Goal: Task Accomplishment & Management: Use online tool/utility

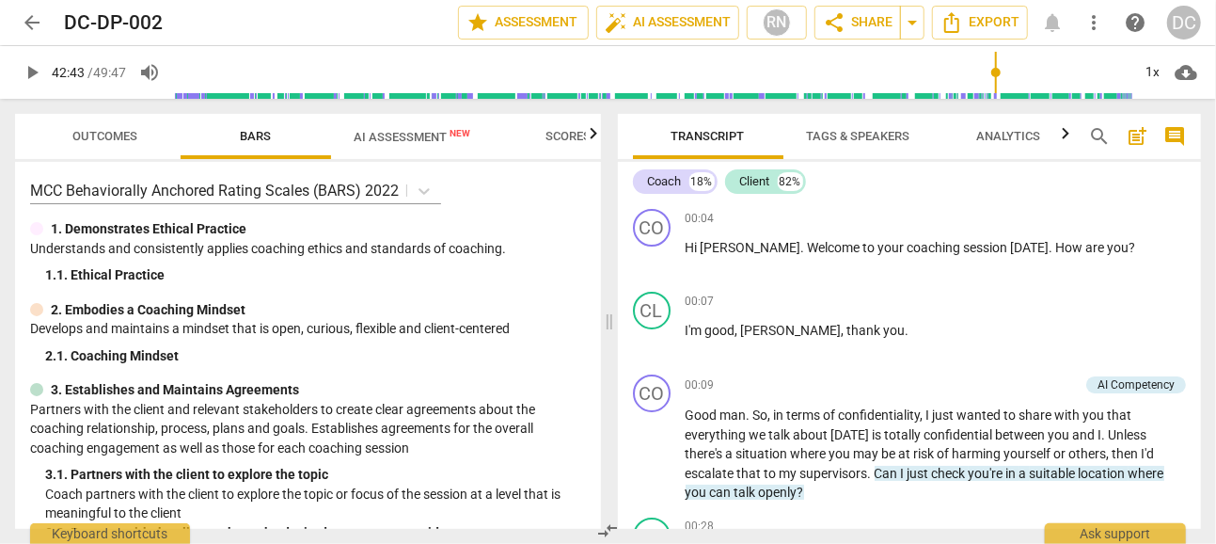
scroll to position [13834, 0]
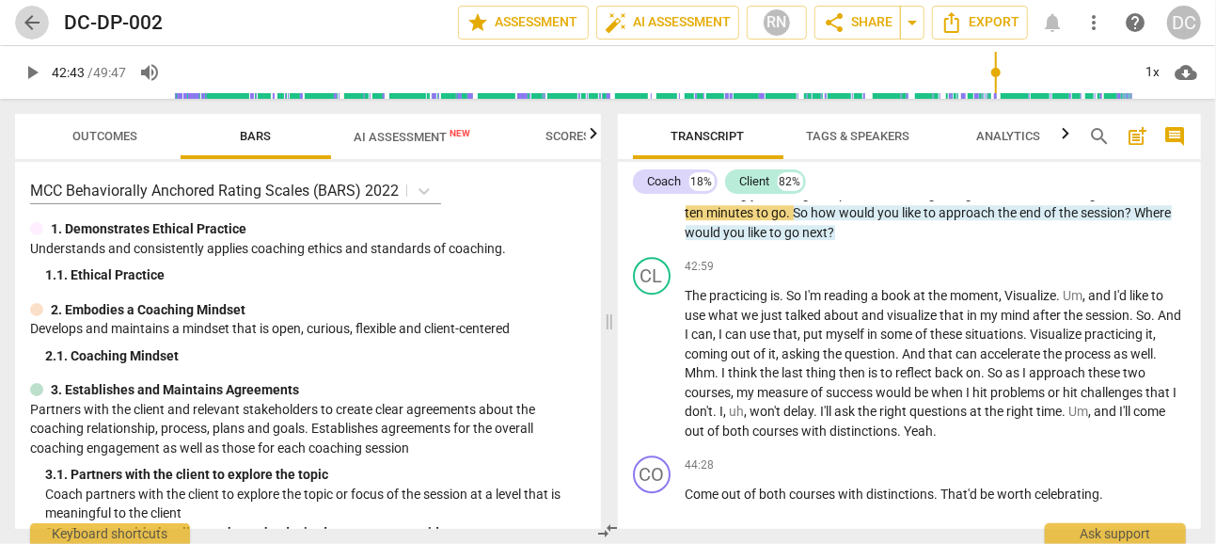
click at [37, 26] on span "arrow_back" at bounding box center [32, 22] width 23 height 23
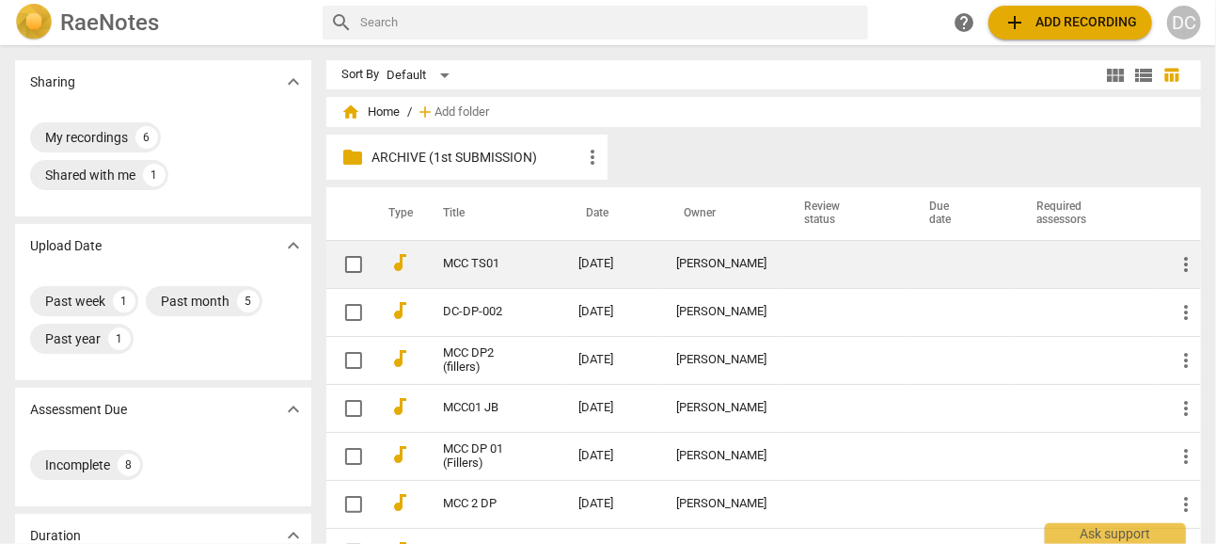
click at [473, 255] on td "MCC TS01" at bounding box center [491, 264] width 143 height 48
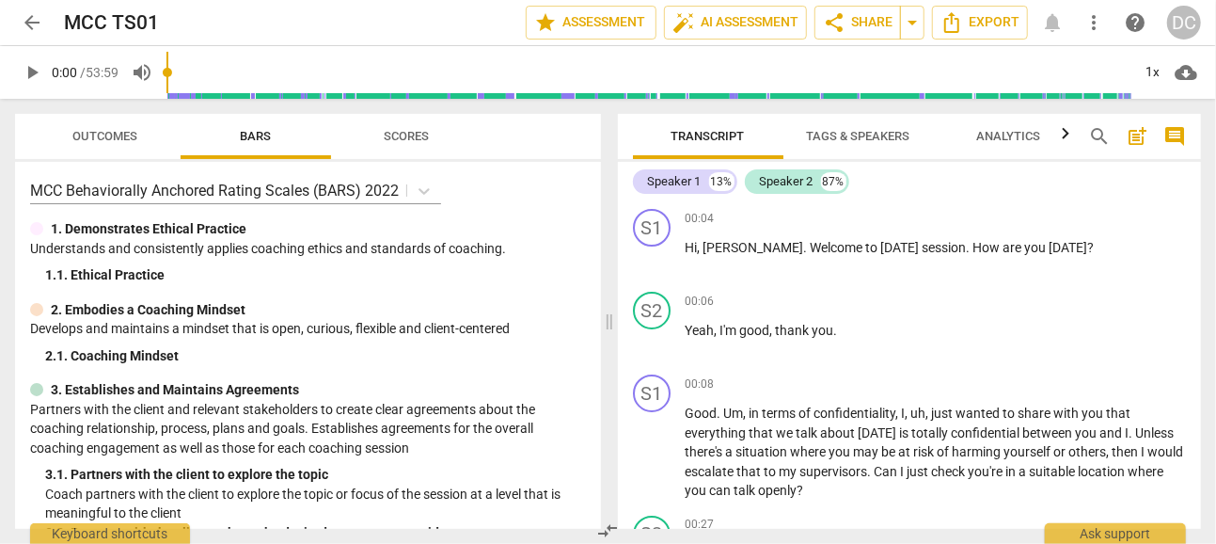
click at [414, 136] on span "Scores" at bounding box center [406, 136] width 45 height 14
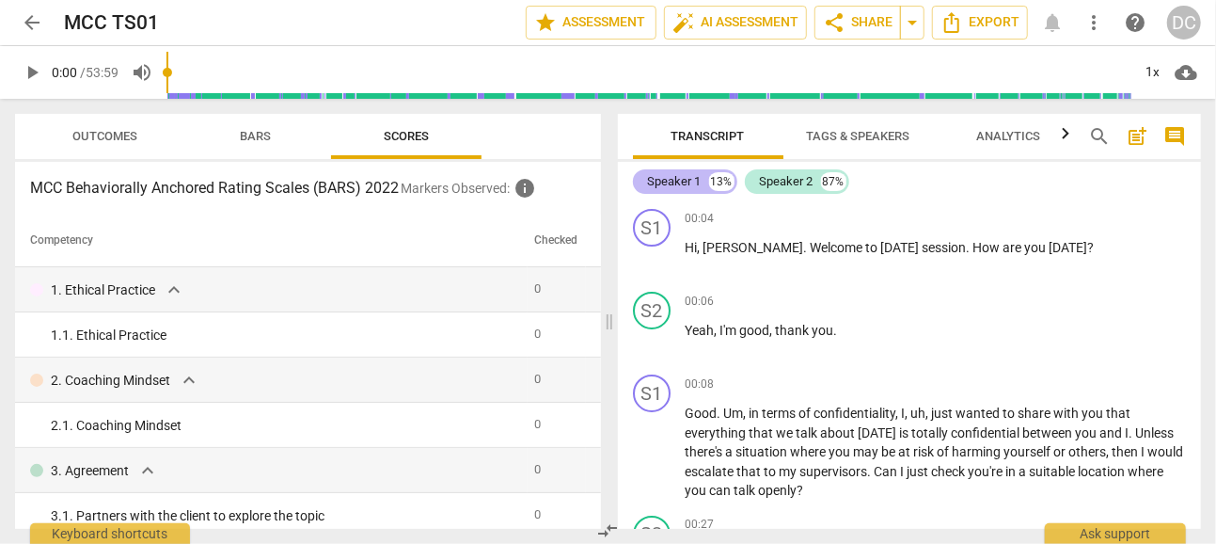
click at [678, 176] on div "Speaker 1" at bounding box center [675, 181] width 54 height 19
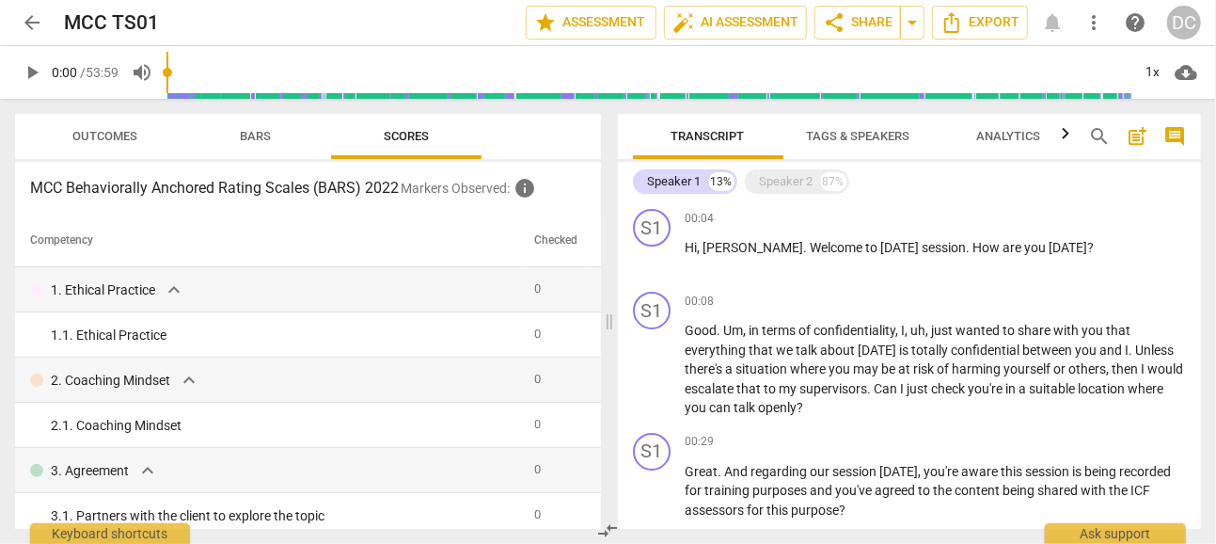
click at [878, 141] on span "Tags & Speakers" at bounding box center [858, 136] width 103 height 14
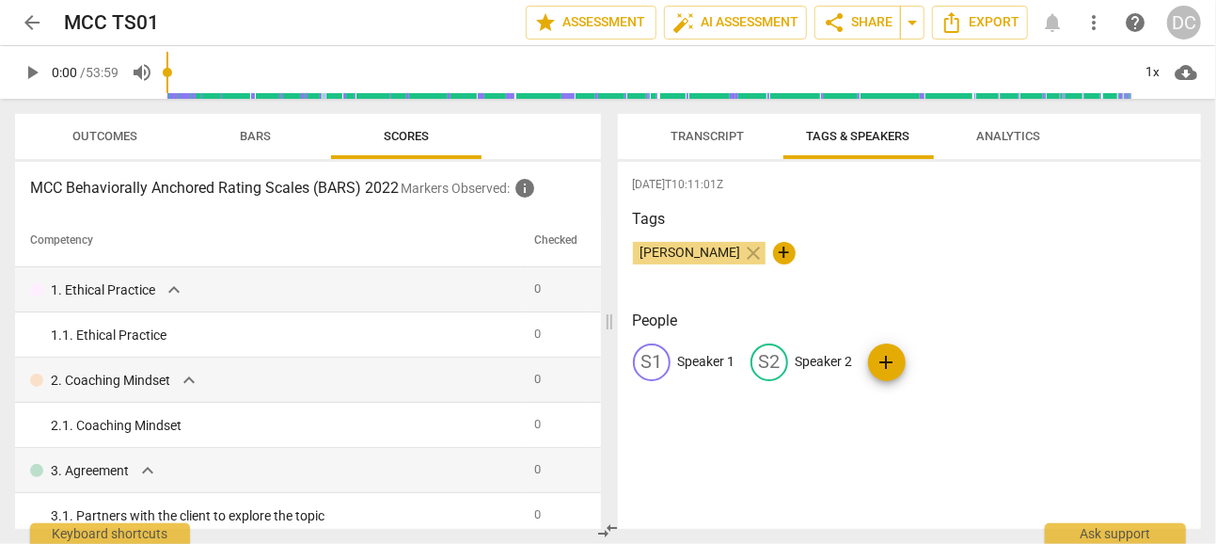
click at [692, 353] on p "Speaker 1" at bounding box center [706, 362] width 57 height 20
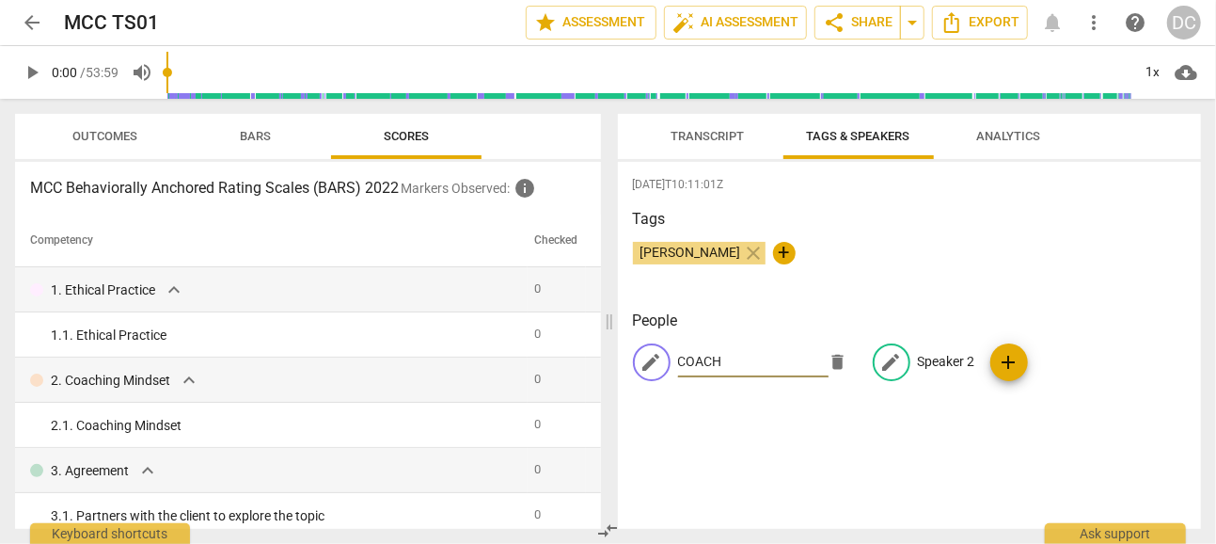
type input "COACH"
click at [929, 356] on p "Speaker 2" at bounding box center [946, 362] width 57 height 20
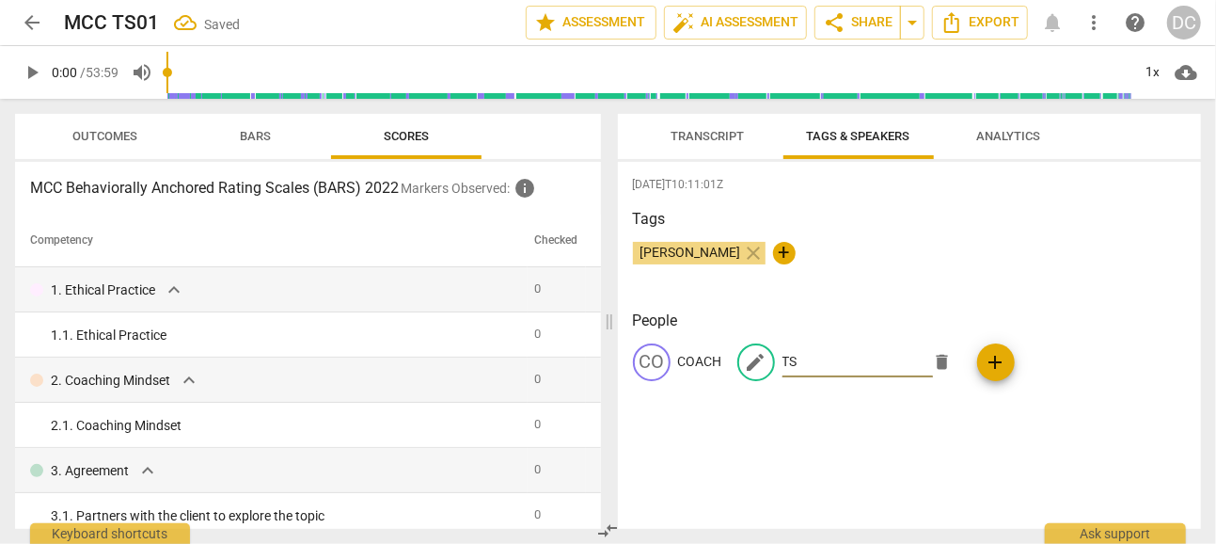
type input "TS"
click at [932, 418] on div "[DATE]T10:11:01Z Tags [PERSON_NAME] close + People CO COACH edit TS delete add" at bounding box center [910, 345] width 584 height 367
click at [798, 357] on div "CO COACH TS TS add" at bounding box center [910, 369] width 554 height 53
click at [793, 358] on p "TS" at bounding box center [790, 362] width 15 height 20
type input "CLIENT"
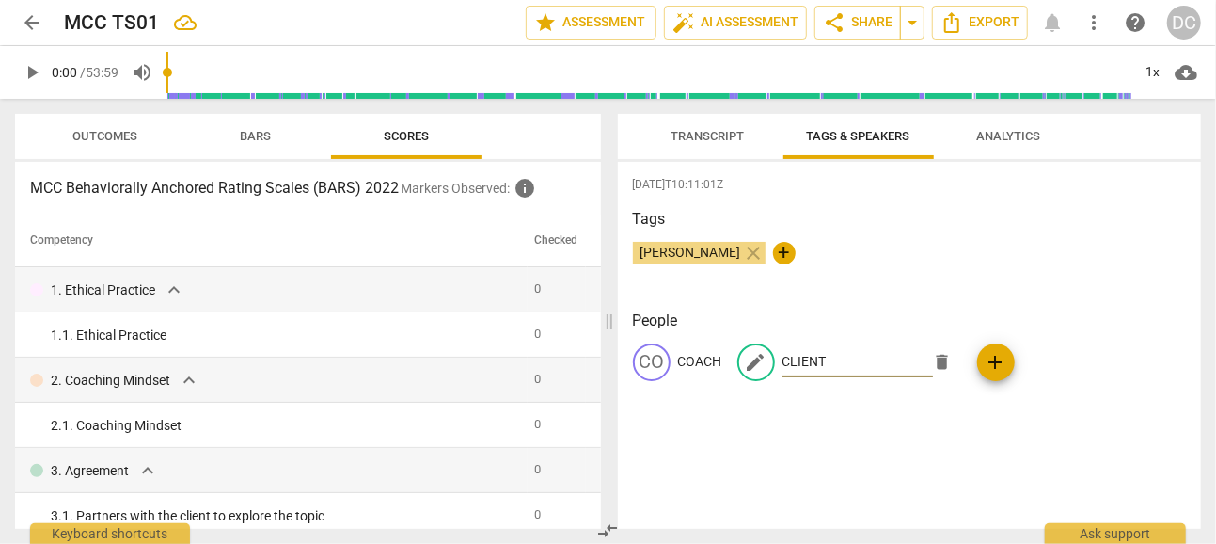
click at [805, 408] on div "People CO COACH edit CLIENT delete add" at bounding box center [910, 360] width 554 height 102
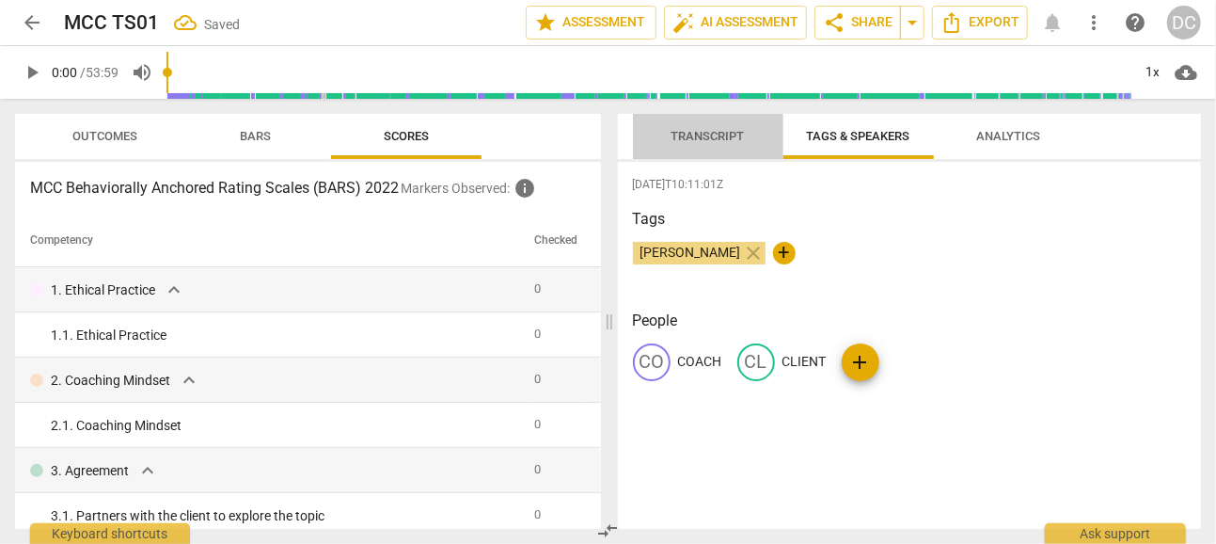
click at [707, 129] on span "Transcript" at bounding box center [708, 136] width 73 height 14
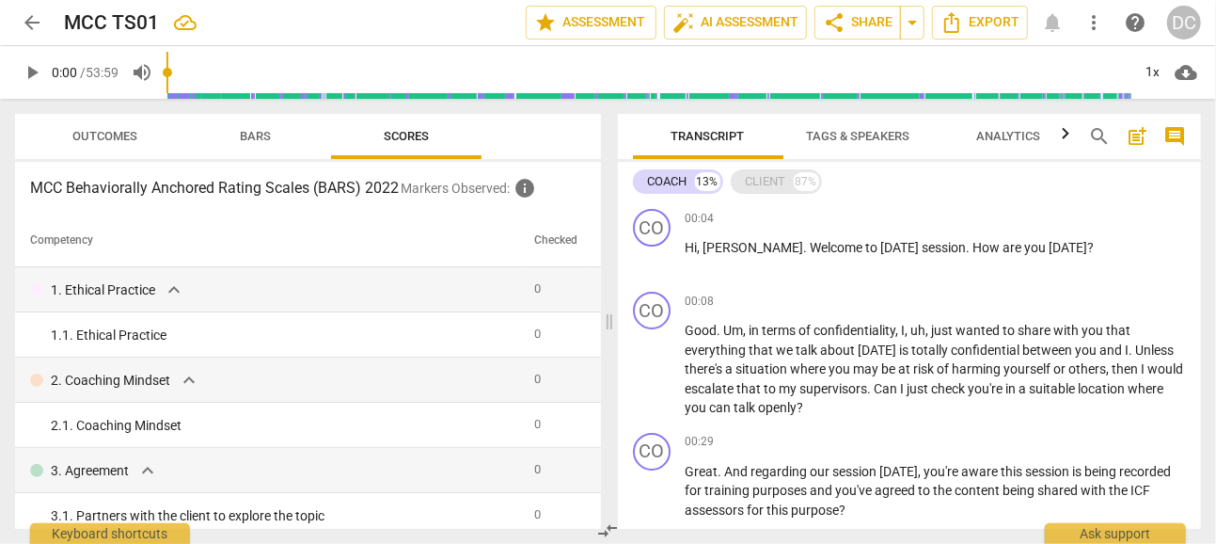
click at [767, 178] on div "CLIENT" at bounding box center [766, 181] width 40 height 19
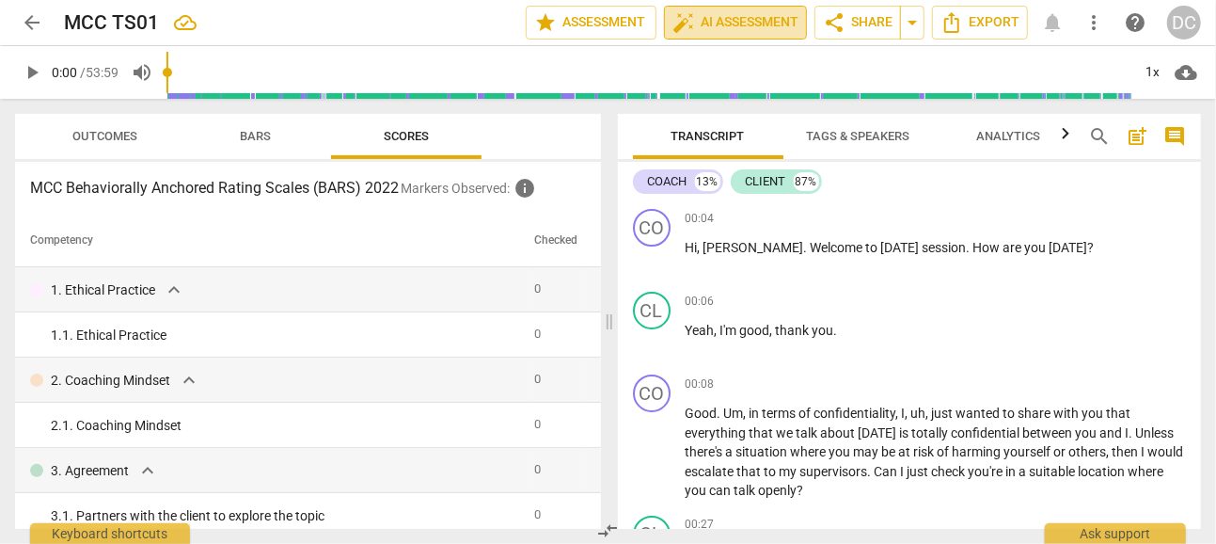
click at [736, 25] on span "auto_fix_high AI Assessment" at bounding box center [736, 22] width 126 height 23
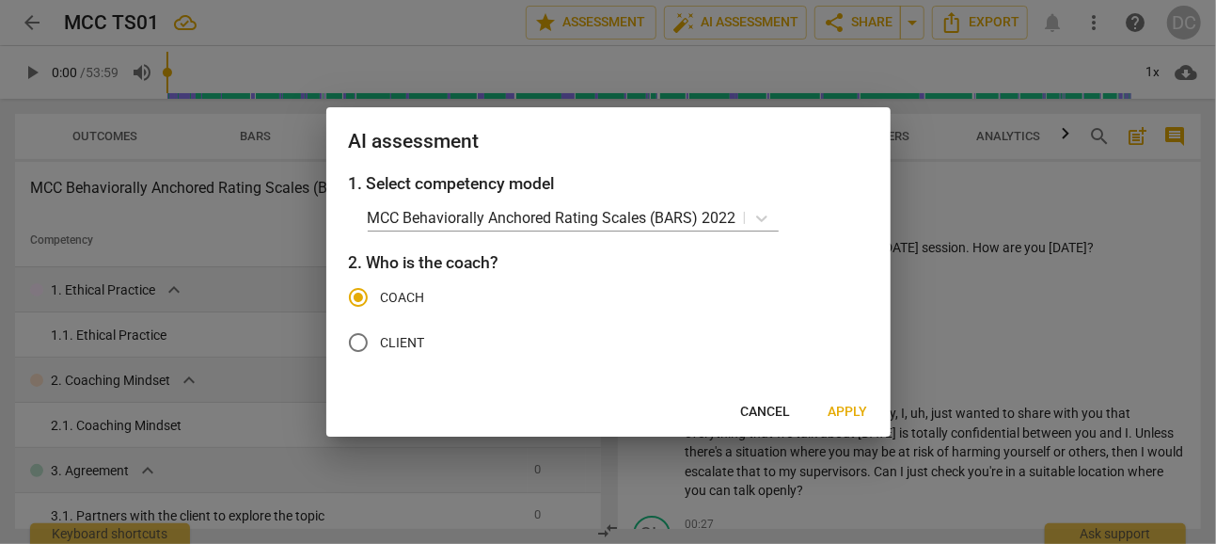
click at [844, 403] on span "Apply" at bounding box center [849, 412] width 40 height 19
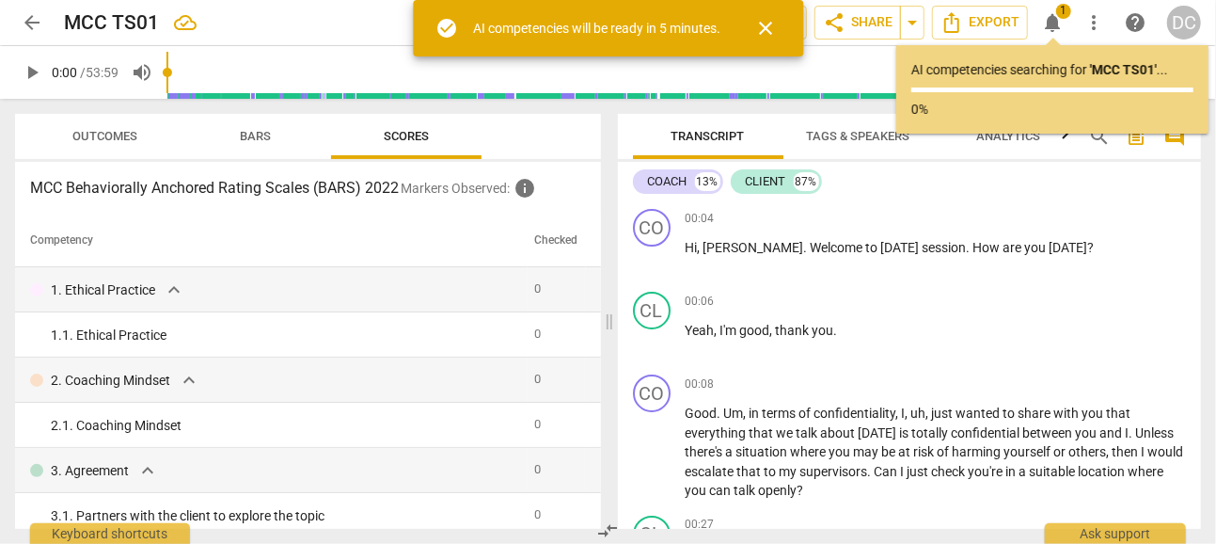
click at [767, 28] on span "close" at bounding box center [765, 28] width 23 height 23
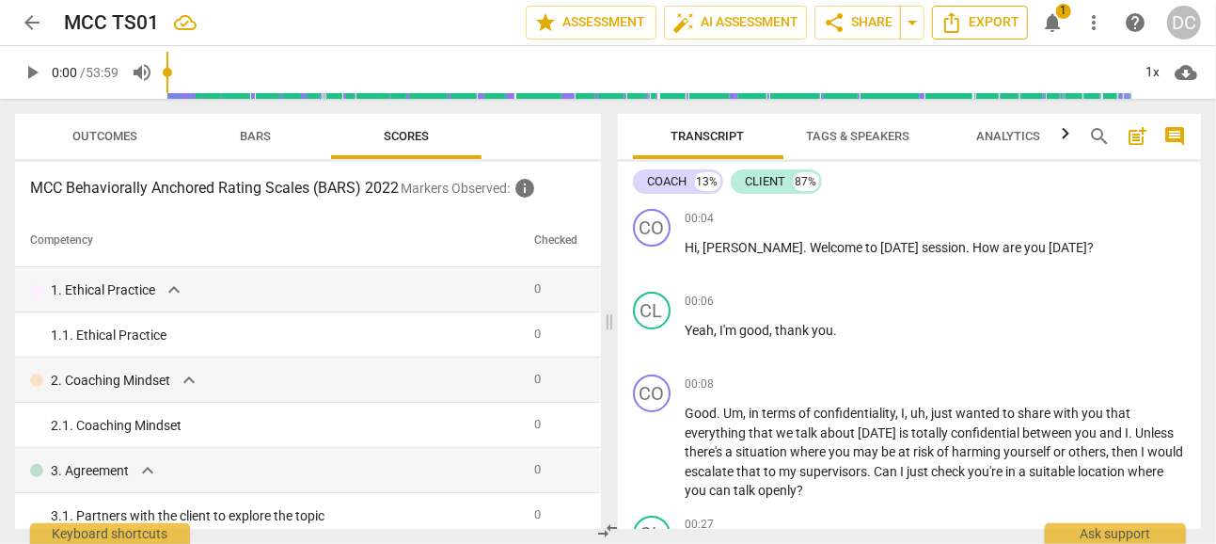
click at [978, 9] on button "Export" at bounding box center [980, 23] width 96 height 34
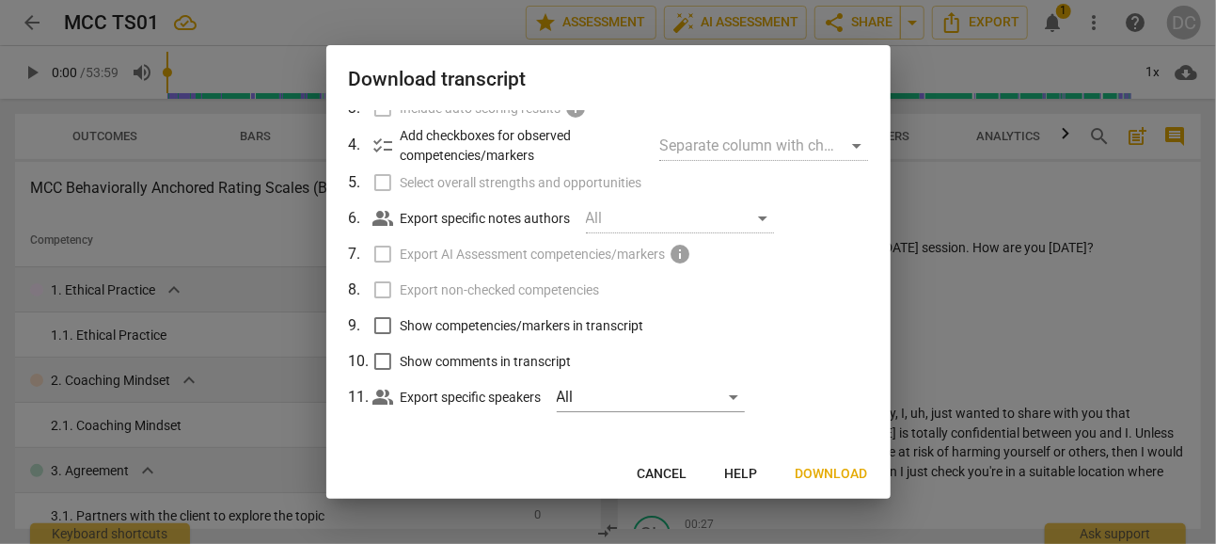
scroll to position [168, 0]
click at [681, 469] on span "Cancel" at bounding box center [663, 474] width 50 height 19
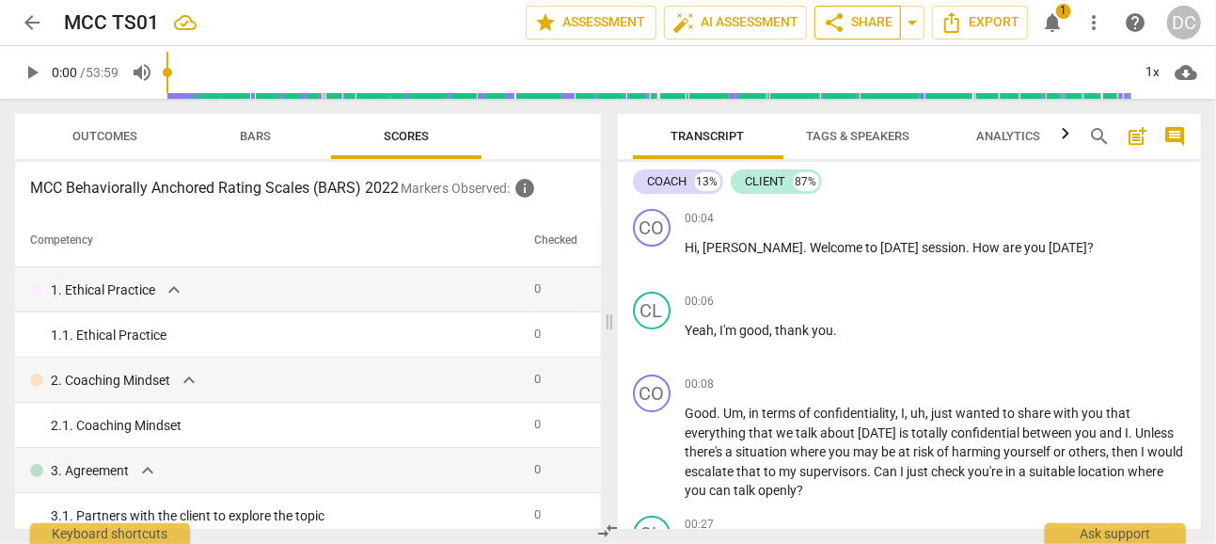
click at [862, 24] on span "share Share" at bounding box center [858, 22] width 70 height 23
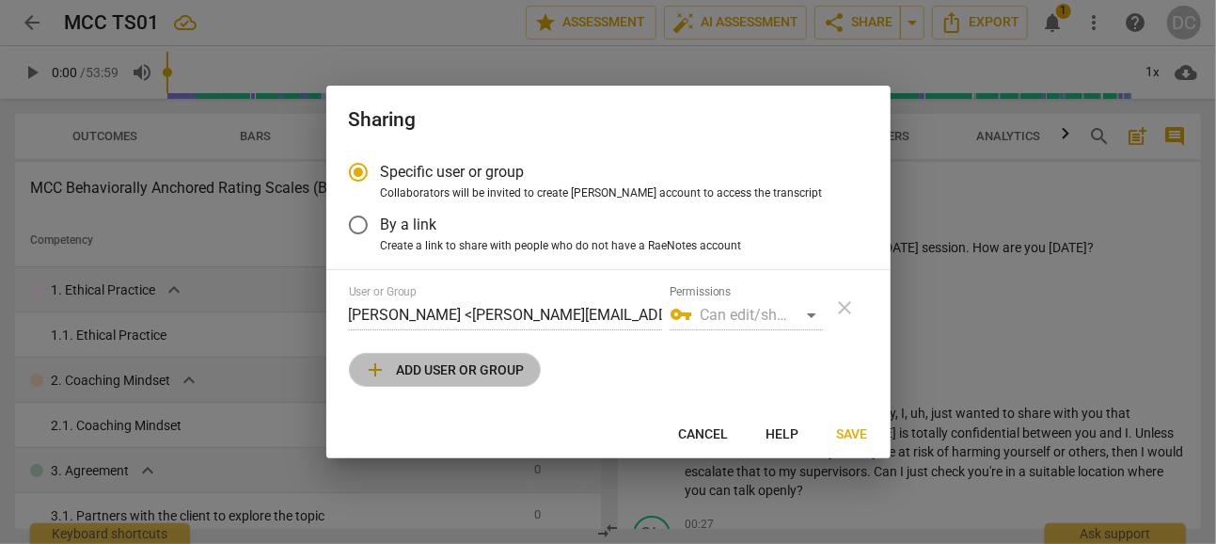
click at [440, 356] on button "add Add user or group" at bounding box center [445, 370] width 192 height 34
radio input "false"
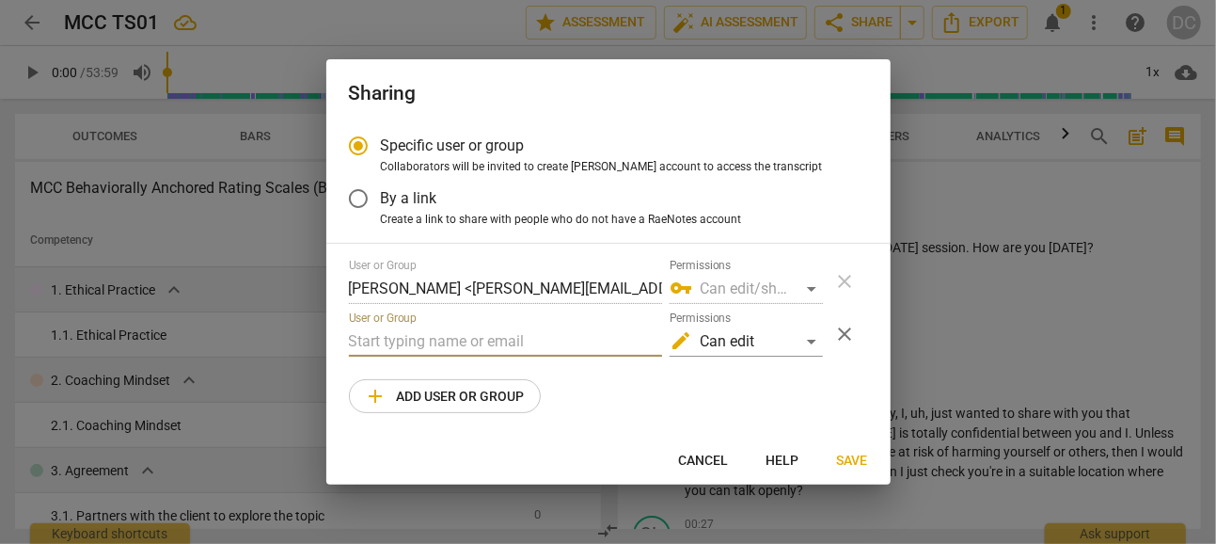
click at [451, 346] on input "text" at bounding box center [505, 341] width 313 height 30
type input "[EMAIL_ADDRESS][DOMAIN_NAME]"
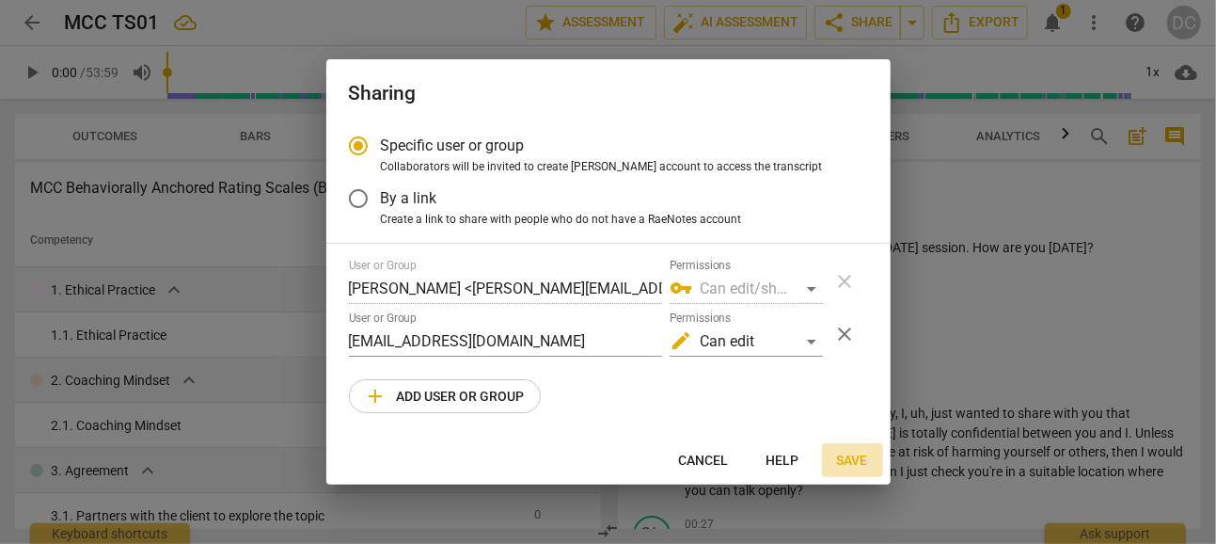
click at [853, 452] on span "Save" at bounding box center [852, 460] width 31 height 19
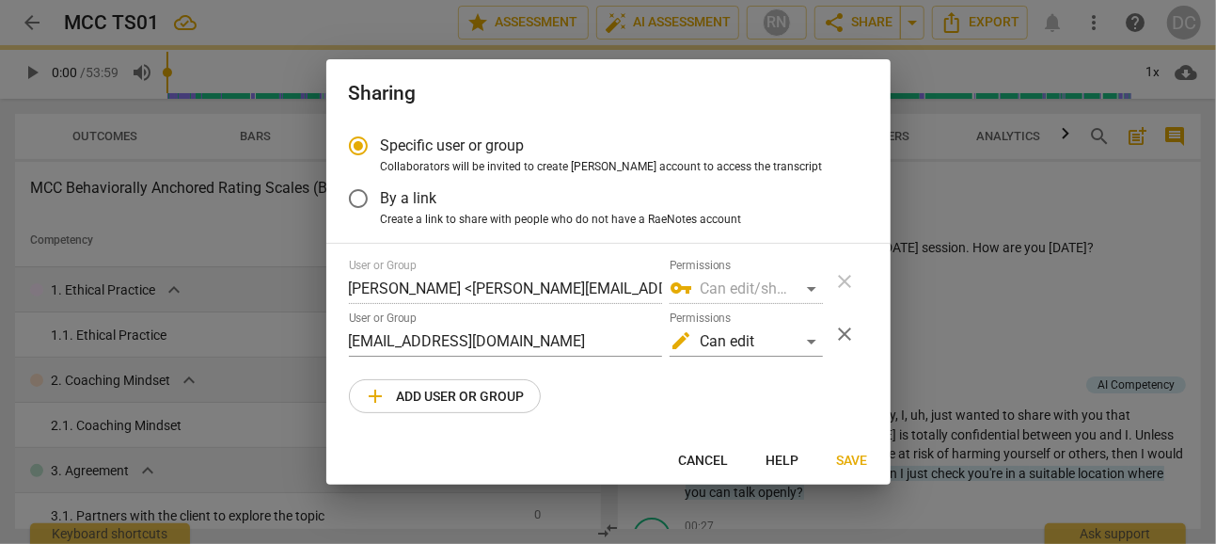
radio input "false"
type input "[PERSON_NAME] <[EMAIL_ADDRESS][DOMAIN_NAME]>"
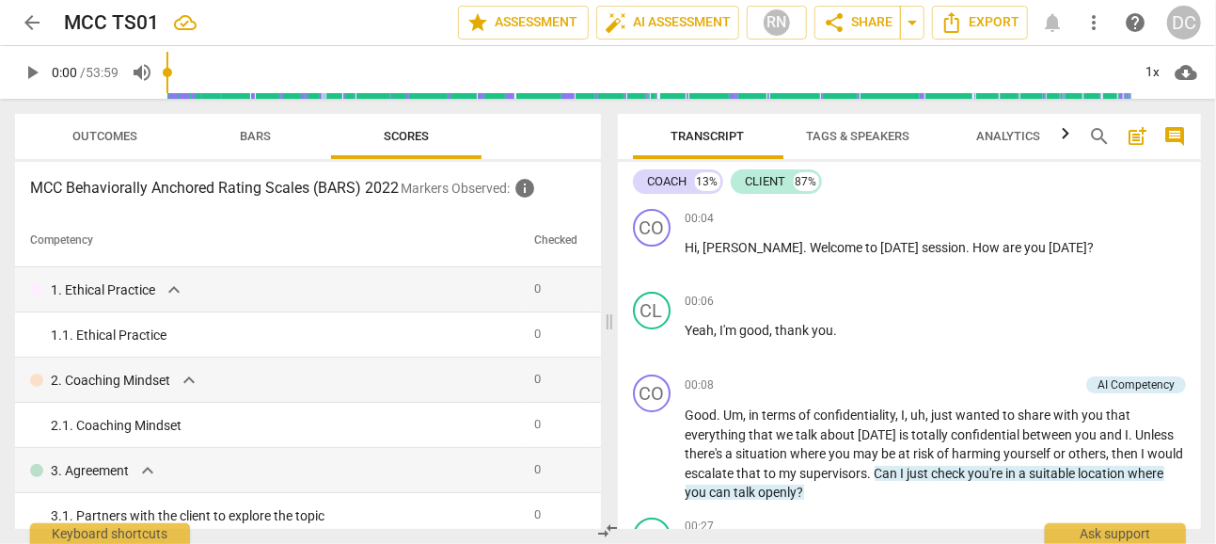
click at [130, 136] on span "Outcomes" at bounding box center [105, 136] width 65 height 14
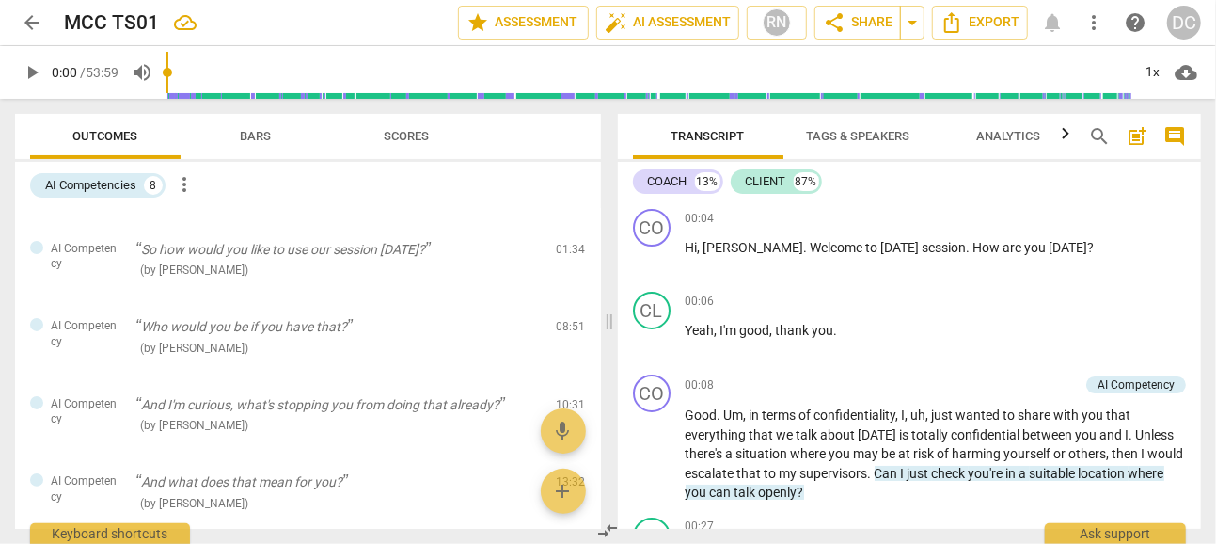
scroll to position [0, 0]
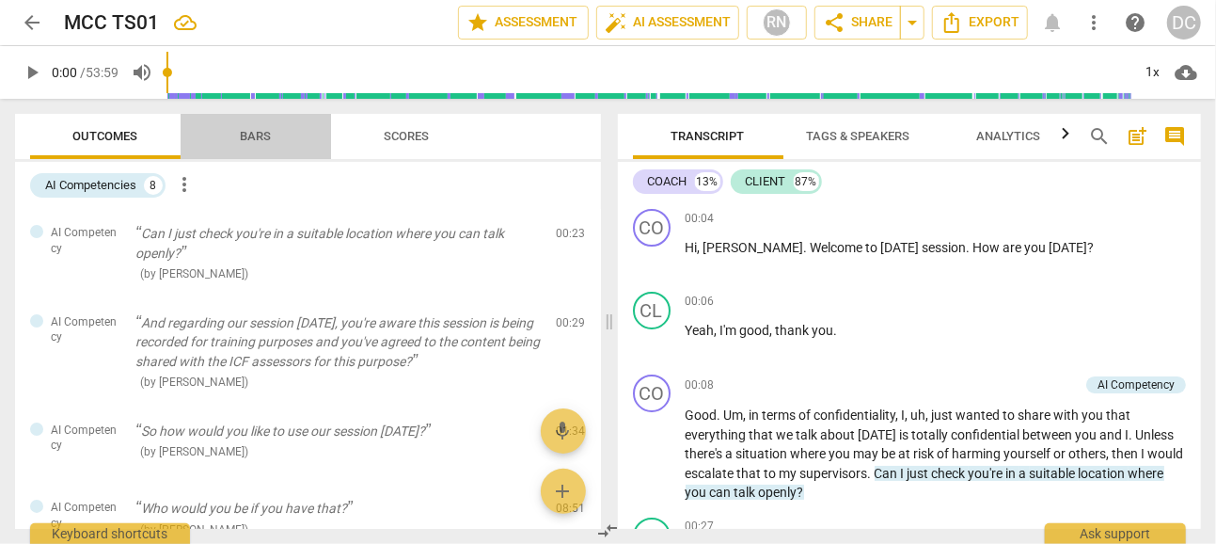
click at [259, 137] on span "Bars" at bounding box center [256, 136] width 31 height 14
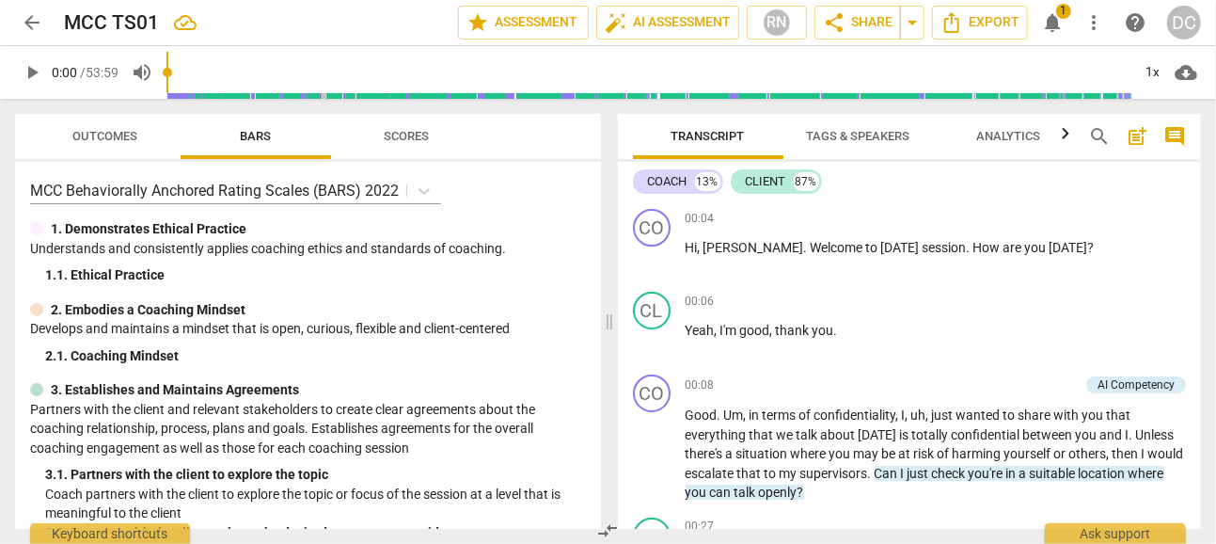
click at [429, 138] on span "Scores" at bounding box center [406, 136] width 90 height 25
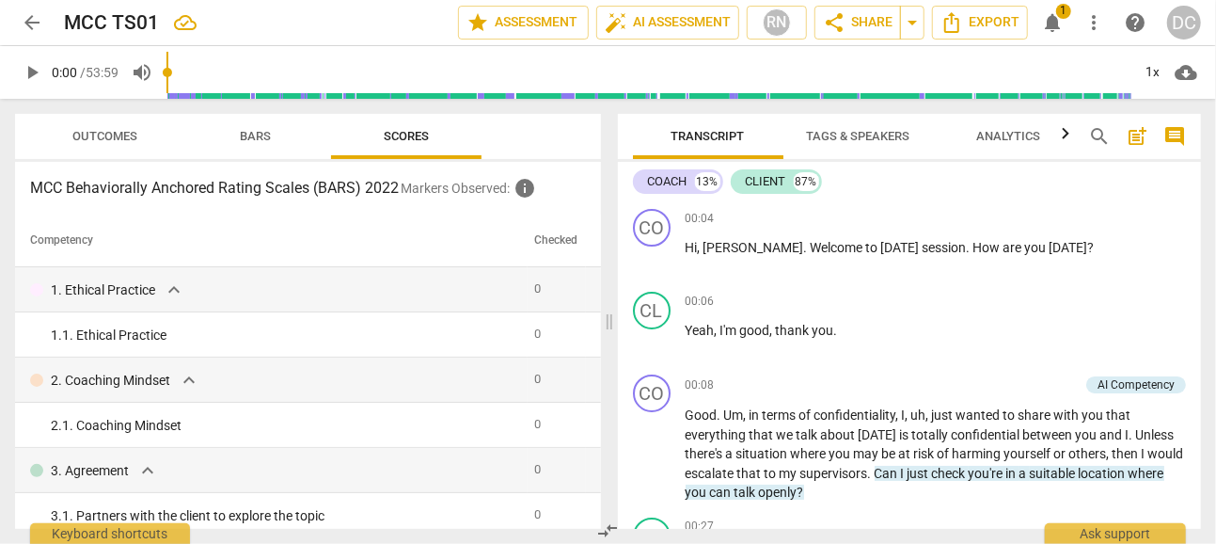
click at [1063, 14] on span "1" at bounding box center [1063, 11] width 15 height 15
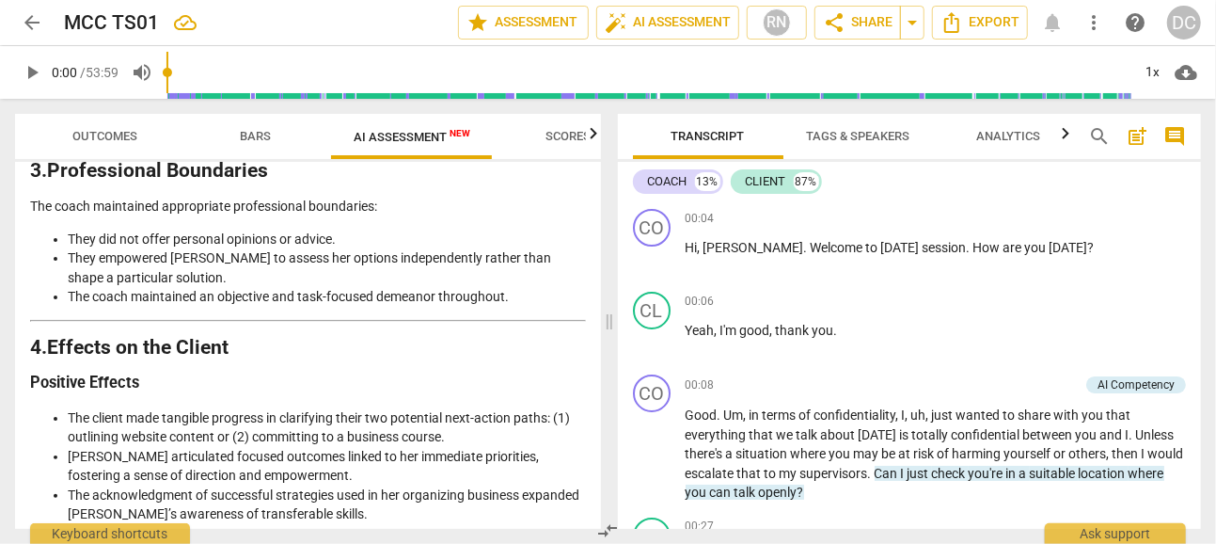
scroll to position [2371, 0]
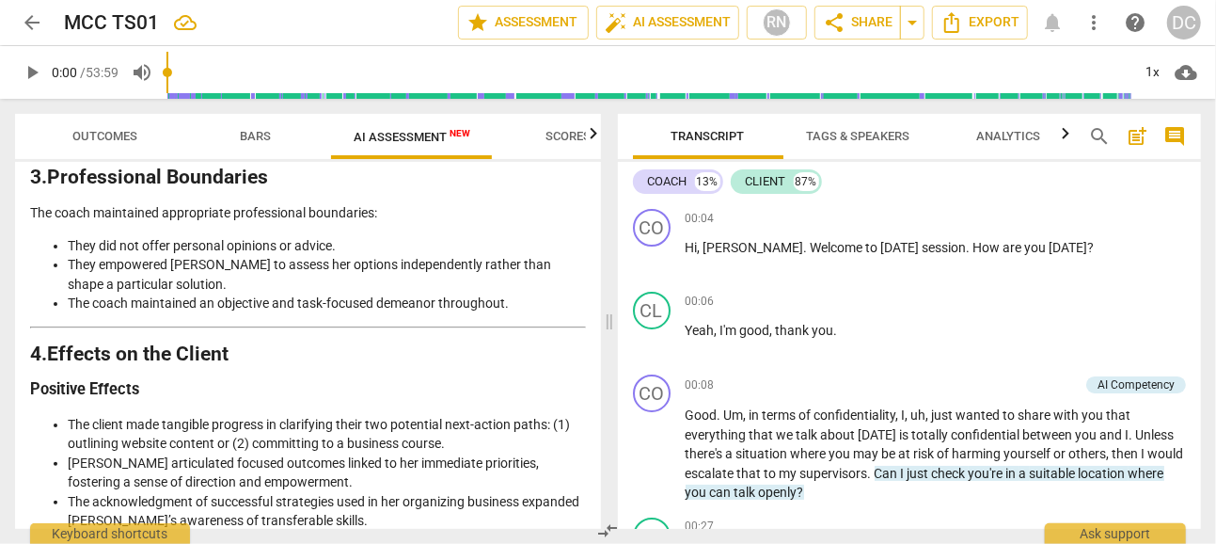
click at [566, 129] on span "Scores" at bounding box center [568, 136] width 45 height 14
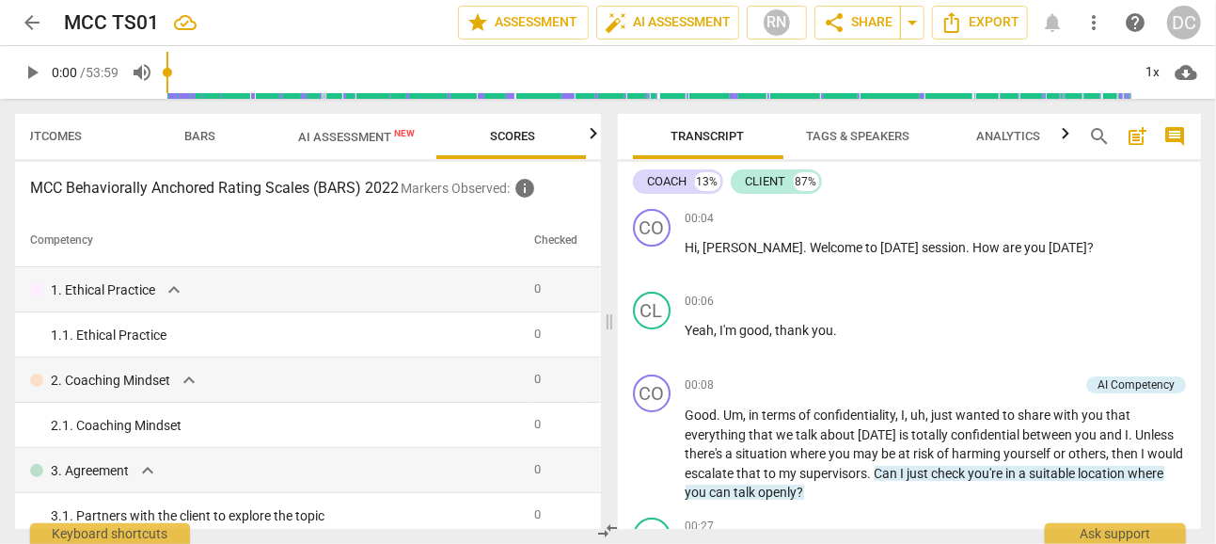
scroll to position [0, 56]
click at [374, 135] on span "AI Assessment New" at bounding box center [355, 137] width 117 height 14
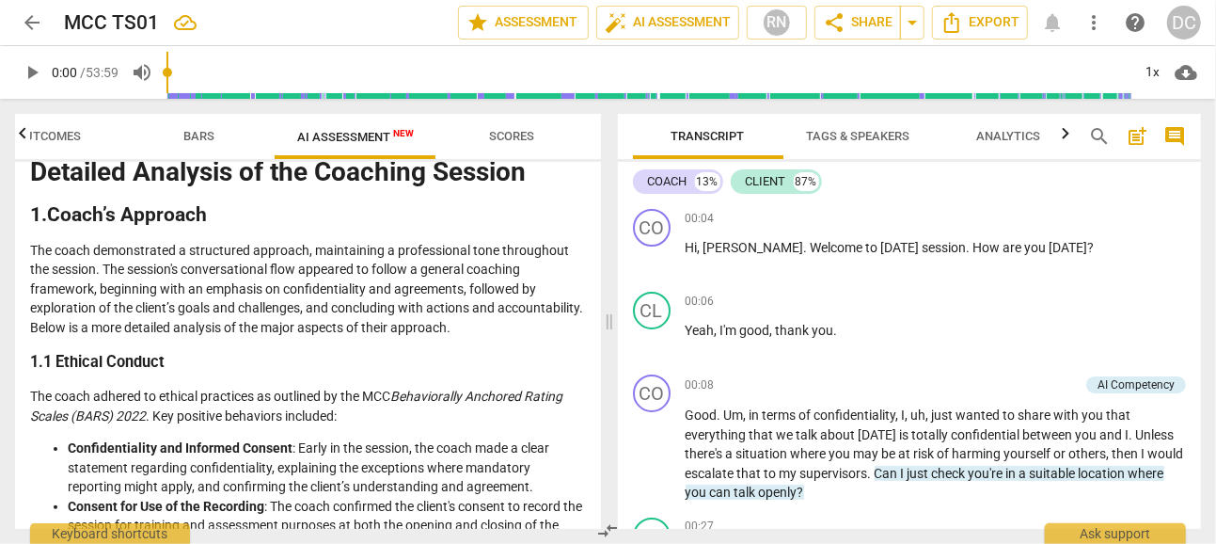
scroll to position [0, 0]
